Goal: Navigation & Orientation: Find specific page/section

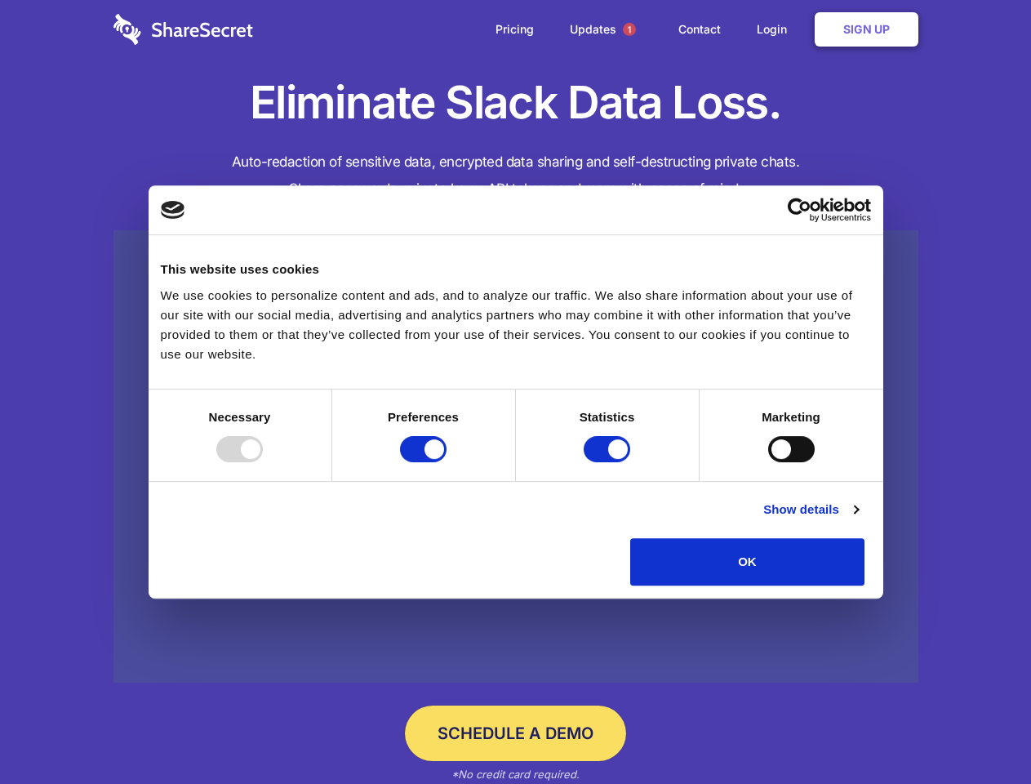
click at [263, 462] on div at bounding box center [239, 449] width 47 height 26
click at [447, 462] on input "Preferences" at bounding box center [423, 449] width 47 height 26
checkbox input "false"
click at [609, 462] on input "Statistics" at bounding box center [607, 449] width 47 height 26
checkbox input "false"
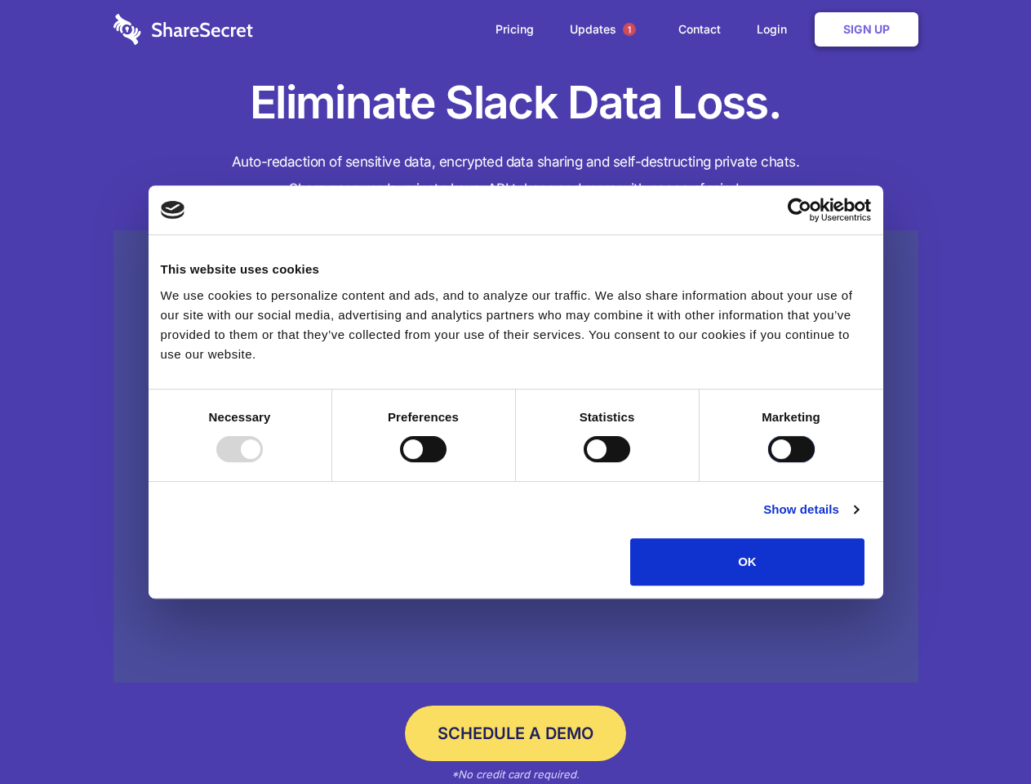
click at [768, 462] on input "Marketing" at bounding box center [791, 449] width 47 height 26
checkbox input "true"
click at [858, 519] on link "Show details" at bounding box center [810, 510] width 95 height 20
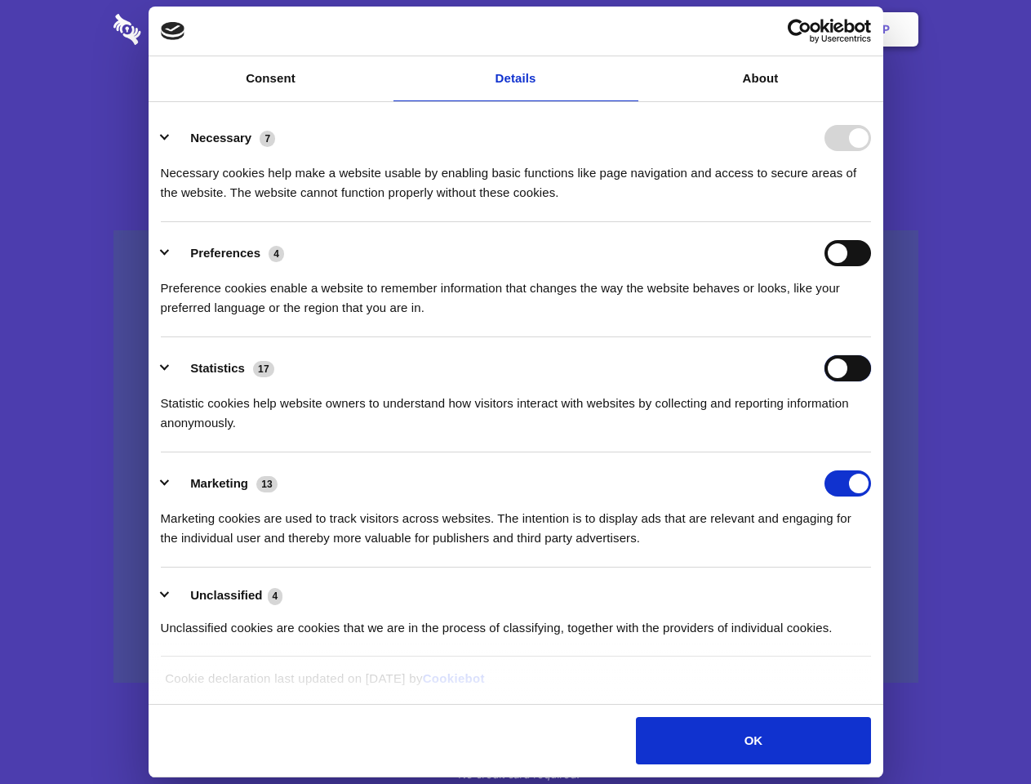
click at [871, 433] on div "Statistics 17 Statistic cookies help website owners to understand how visitors …" at bounding box center [516, 394] width 710 height 78
click at [629, 29] on span "1" at bounding box center [629, 29] width 13 height 13
